Goal: Task Accomplishment & Management: Complete application form

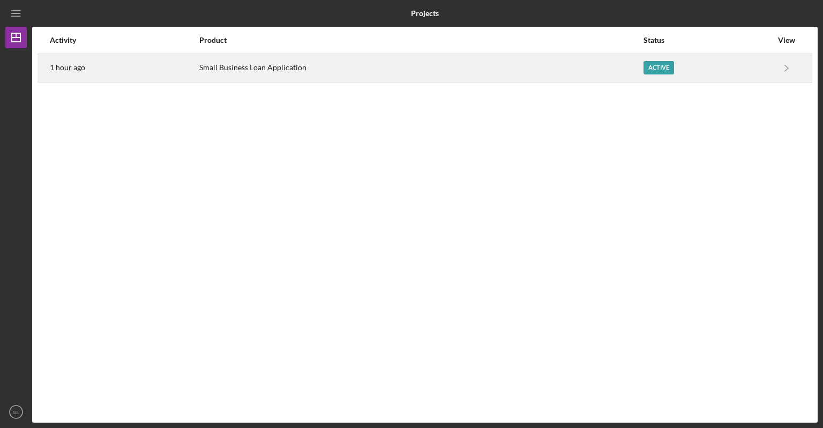
click at [368, 71] on div "Small Business Loan Application" at bounding box center [420, 68] width 443 height 27
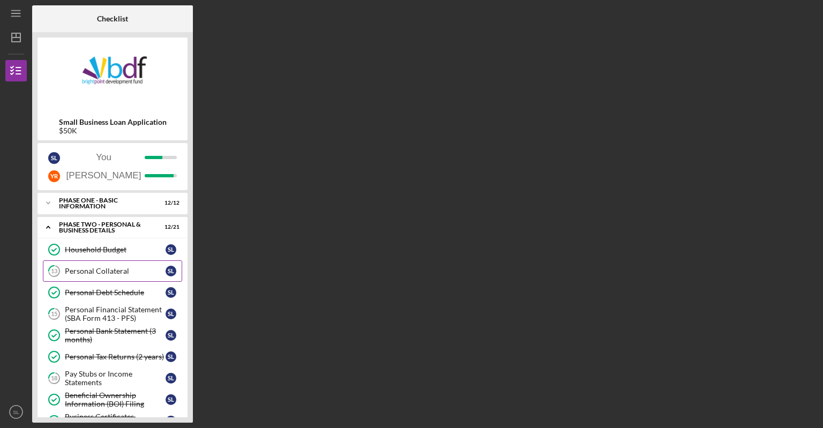
click at [132, 265] on link "13 Personal Collateral S L" at bounding box center [112, 270] width 139 height 21
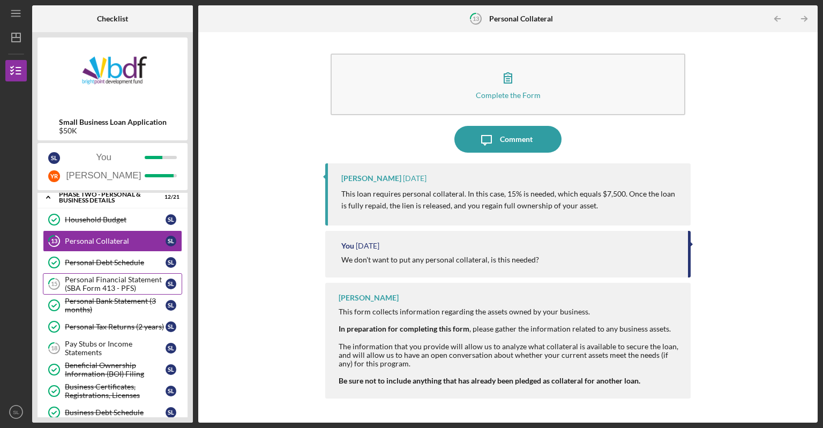
scroll to position [54, 0]
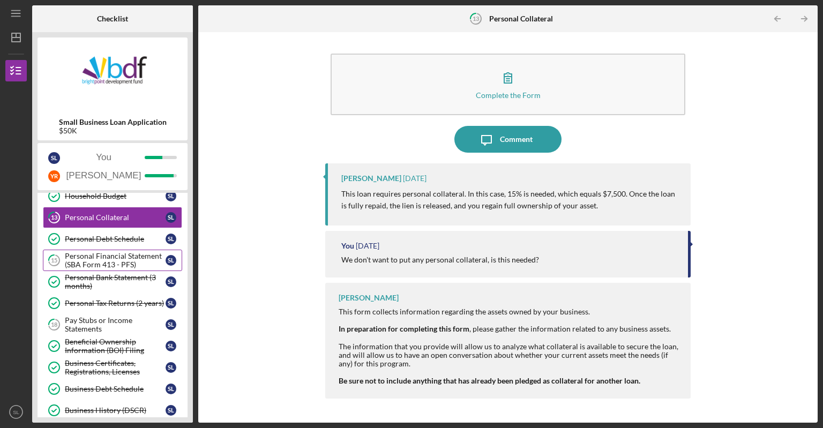
click at [116, 255] on div "Personal Financial Statement (SBA Form 413 - PFS)" at bounding box center [115, 260] width 101 height 17
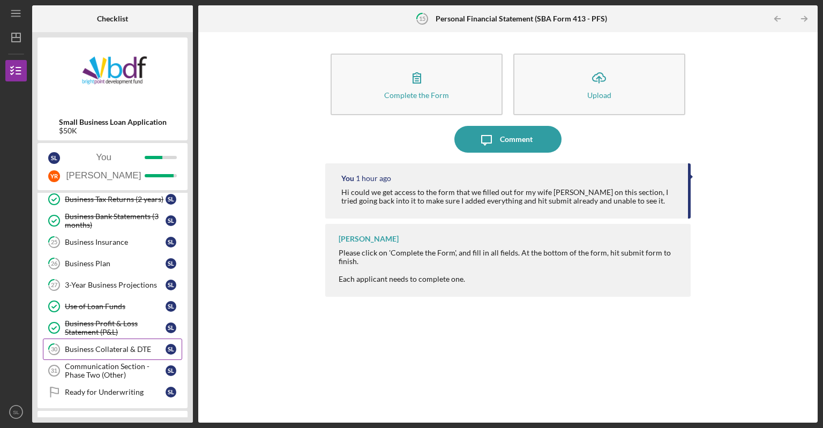
scroll to position [268, 0]
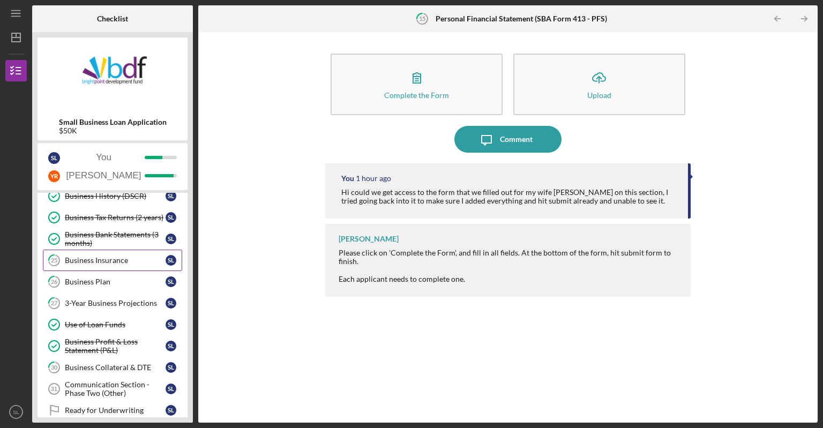
click at [102, 266] on link "25 Business Insurance S L" at bounding box center [112, 260] width 139 height 21
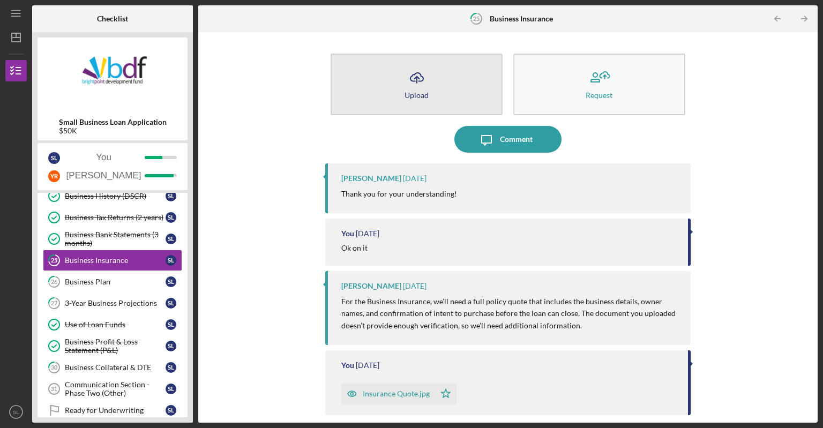
click at [443, 72] on button "Icon/Upload Upload" at bounding box center [416, 85] width 172 height 62
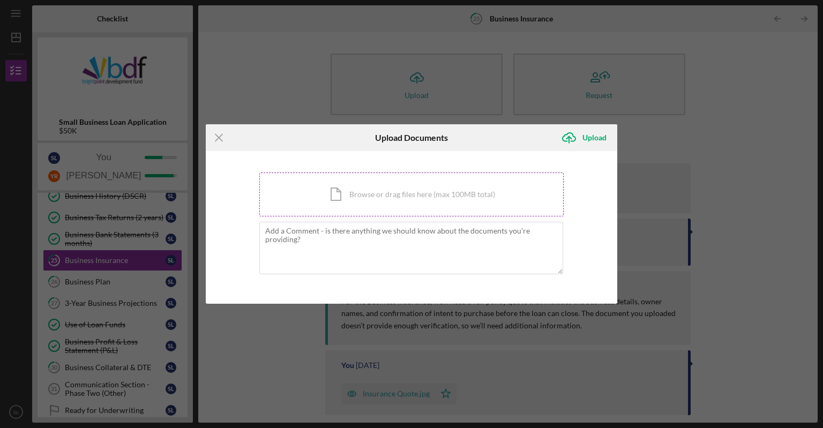
click at [350, 190] on div "Icon/Document Browse or drag files here (max 100MB total) Tap to choose files o…" at bounding box center [411, 194] width 304 height 44
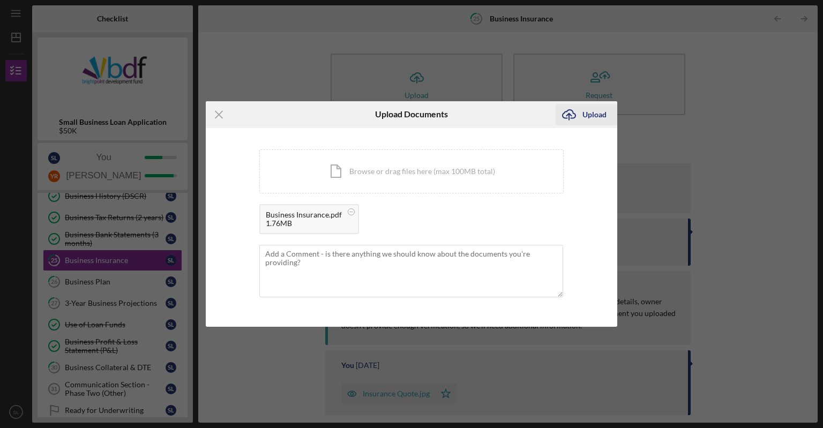
click at [585, 119] on div "Upload" at bounding box center [594, 114] width 24 height 21
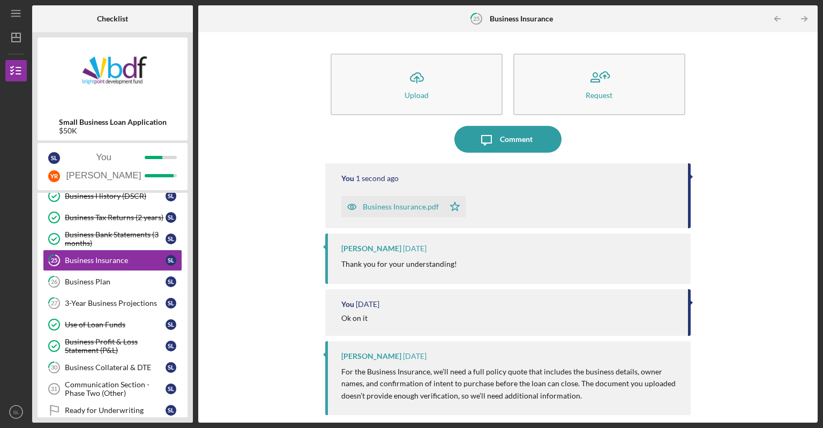
click at [416, 208] on div "Business Insurance.pdf" at bounding box center [401, 206] width 76 height 9
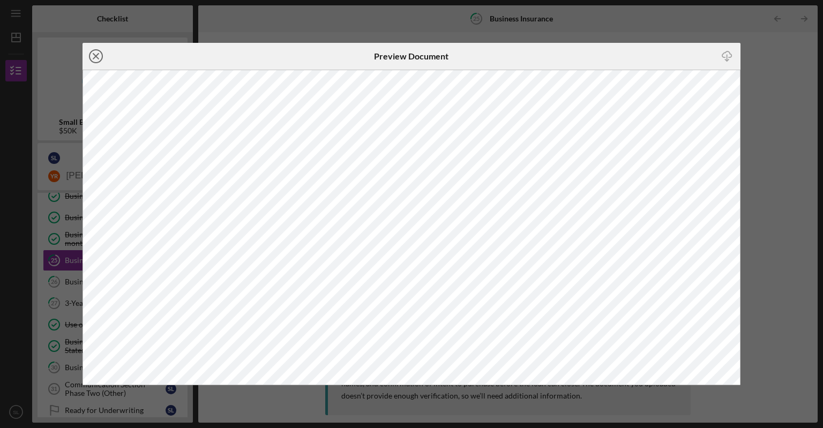
click at [94, 56] on line at bounding box center [95, 56] width 5 height 5
